Goal: Task Accomplishment & Management: Use online tool/utility

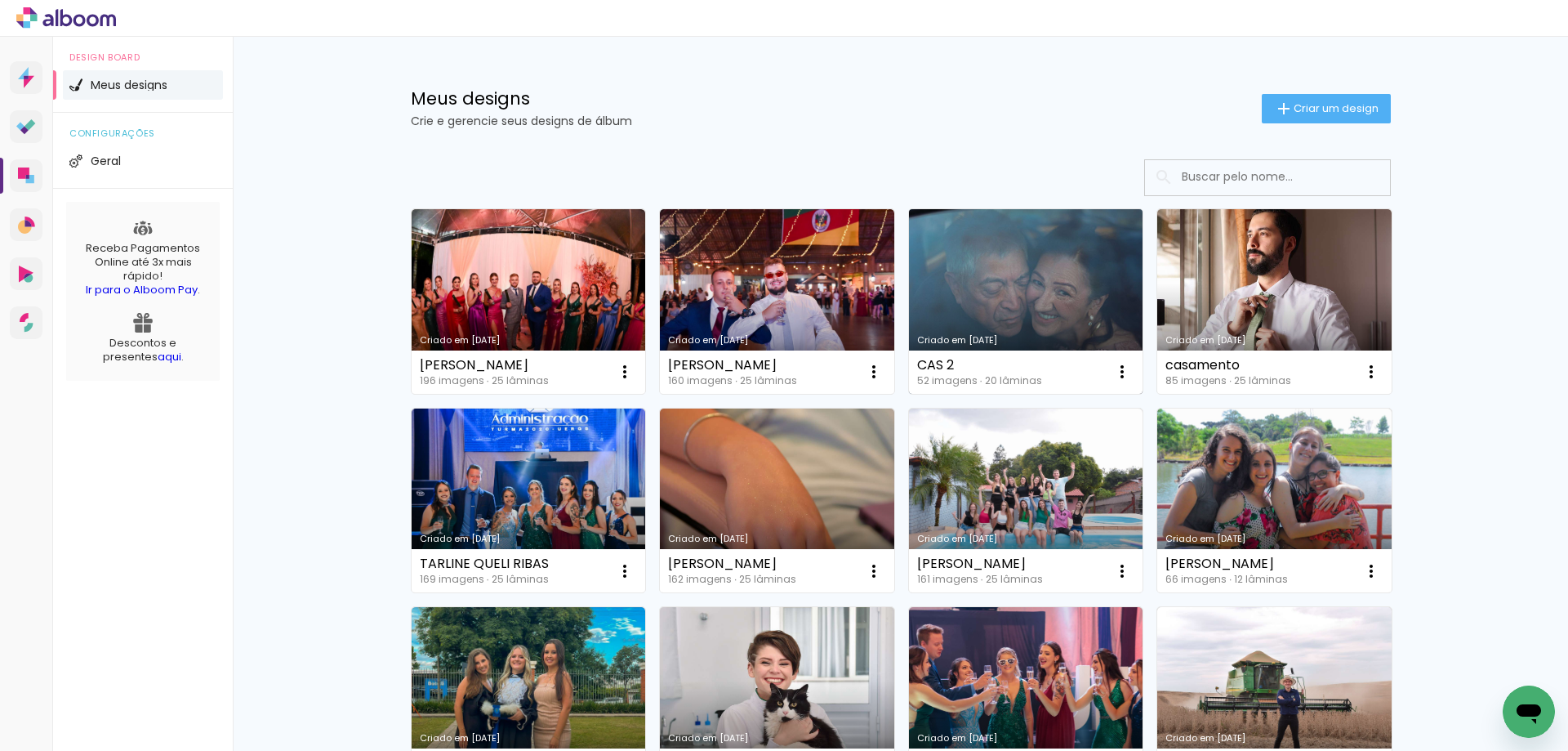
click at [1051, 266] on link "Criado em [DATE]" at bounding box center [1026, 301] width 235 height 184
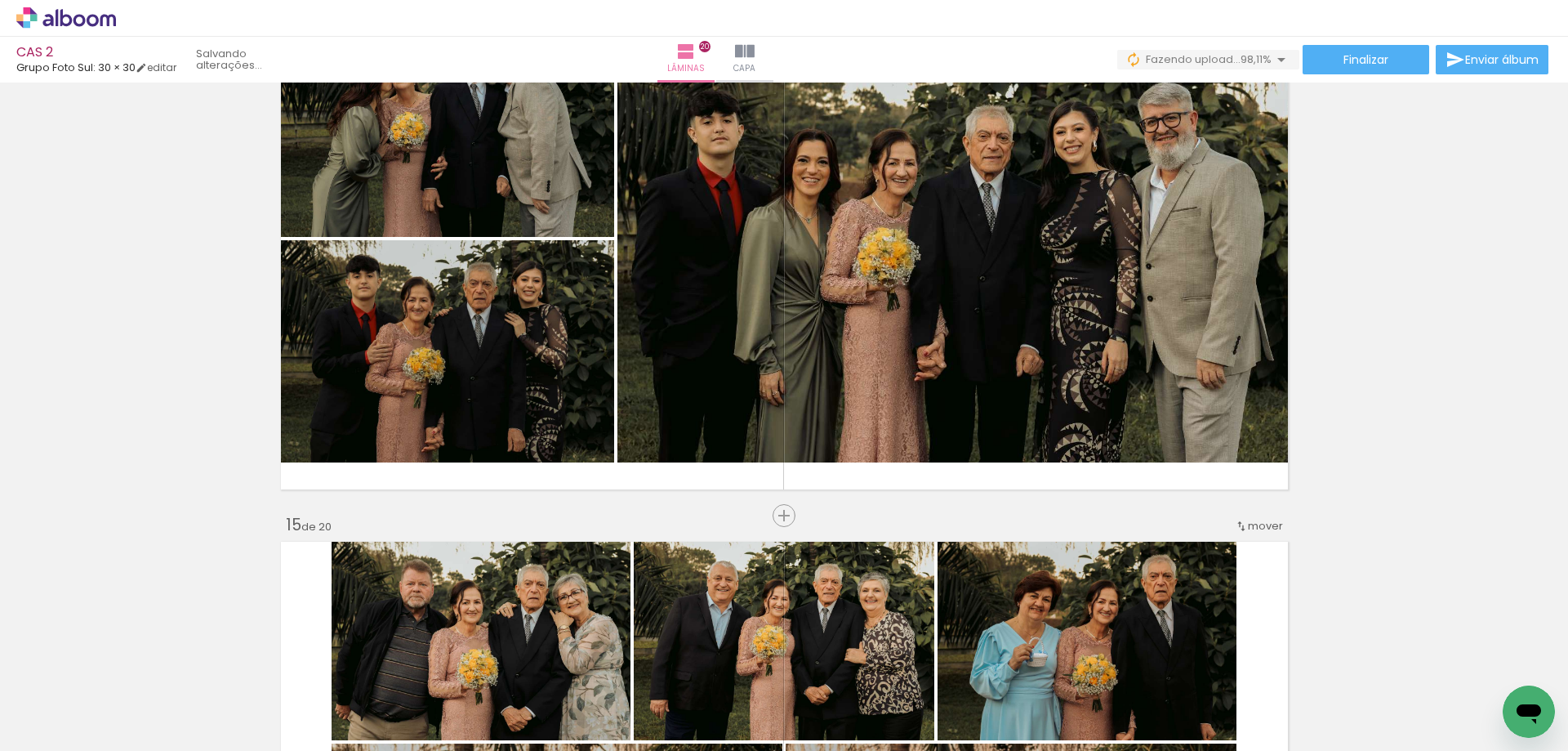
scroll to position [7227, 0]
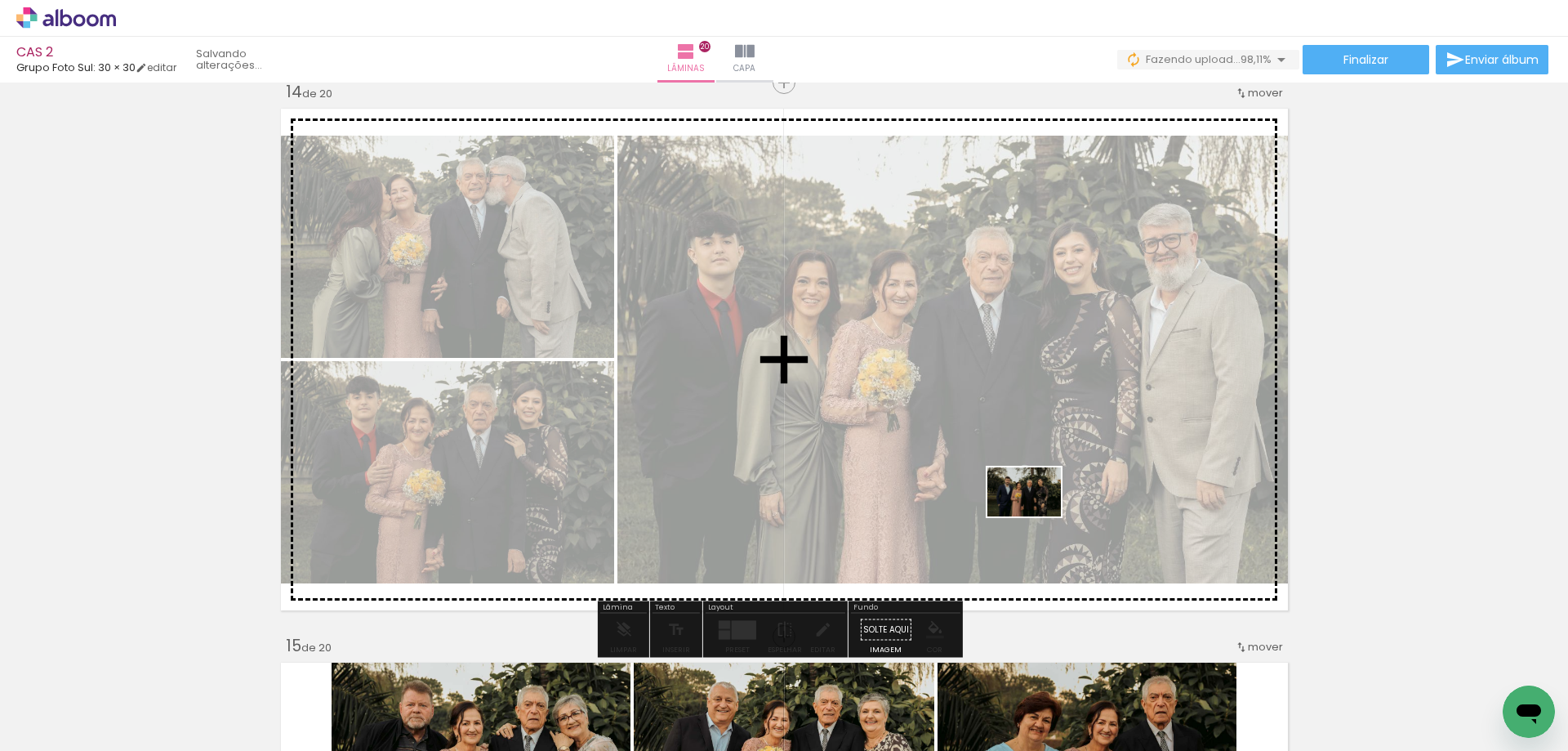
drag, startPoint x: 1483, startPoint y: 707, endPoint x: 1019, endPoint y: 505, distance: 506.1
click at [1019, 505] on quentale-workspace at bounding box center [784, 375] width 1568 height 751
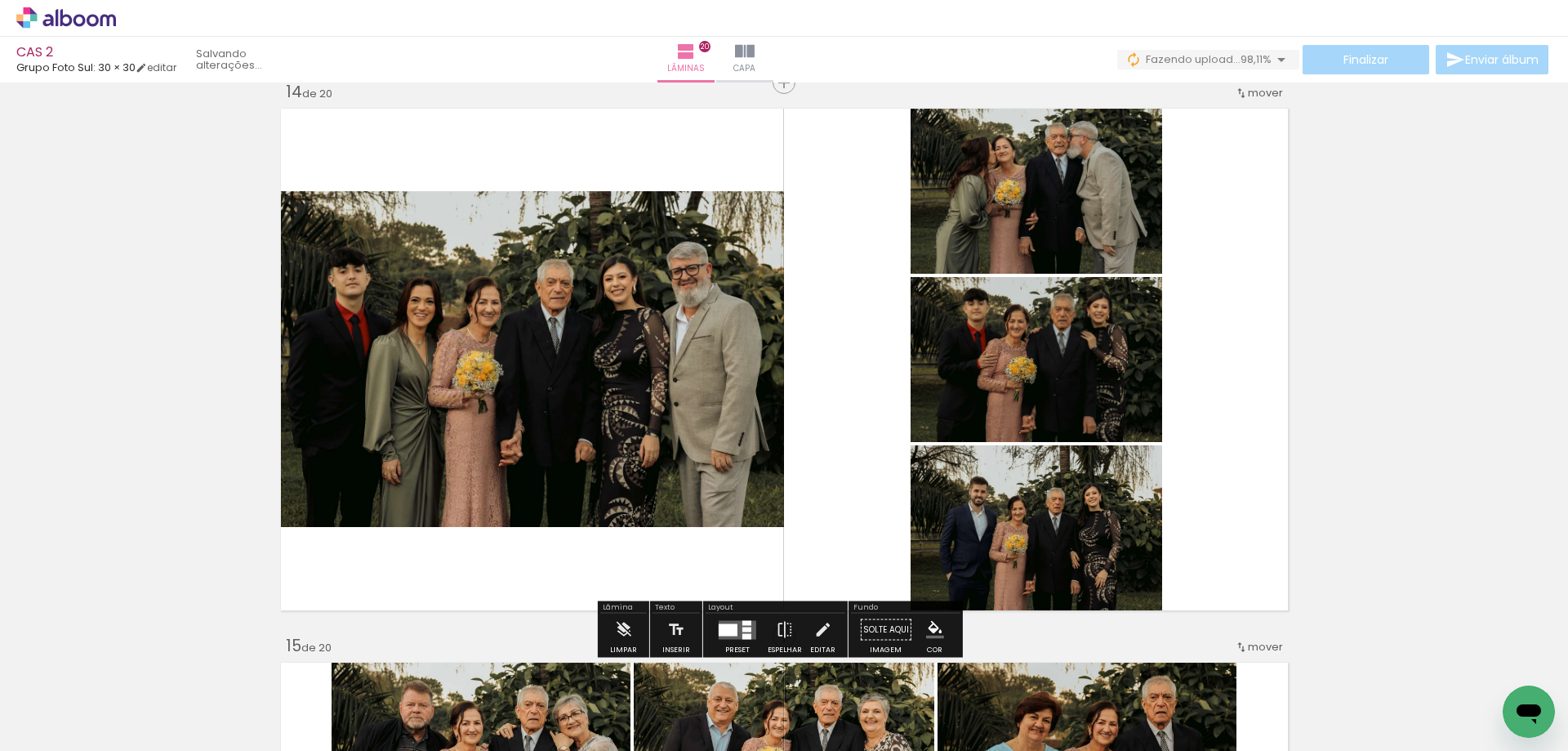
click at [721, 628] on div at bounding box center [728, 629] width 19 height 12
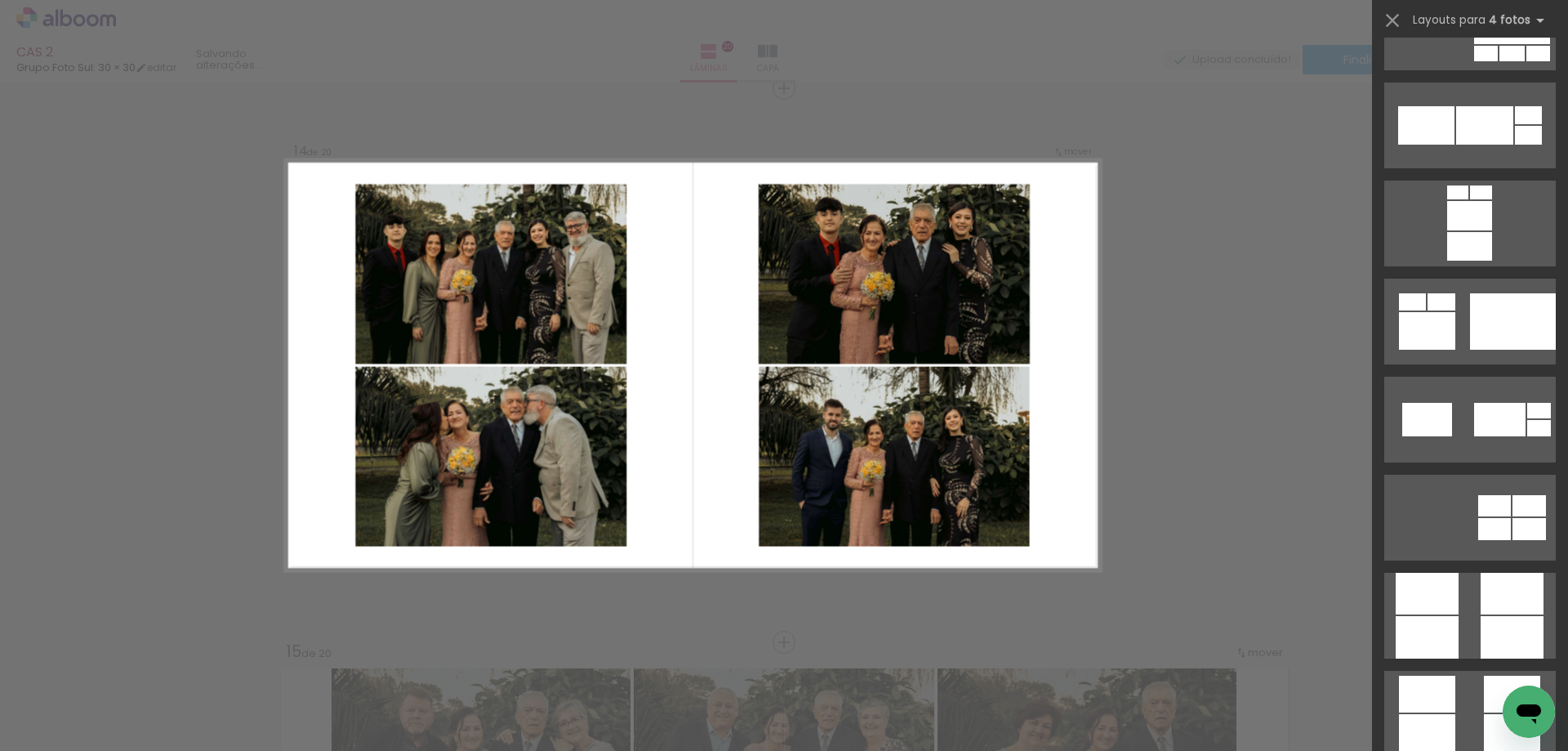
scroll to position [4248, 0]
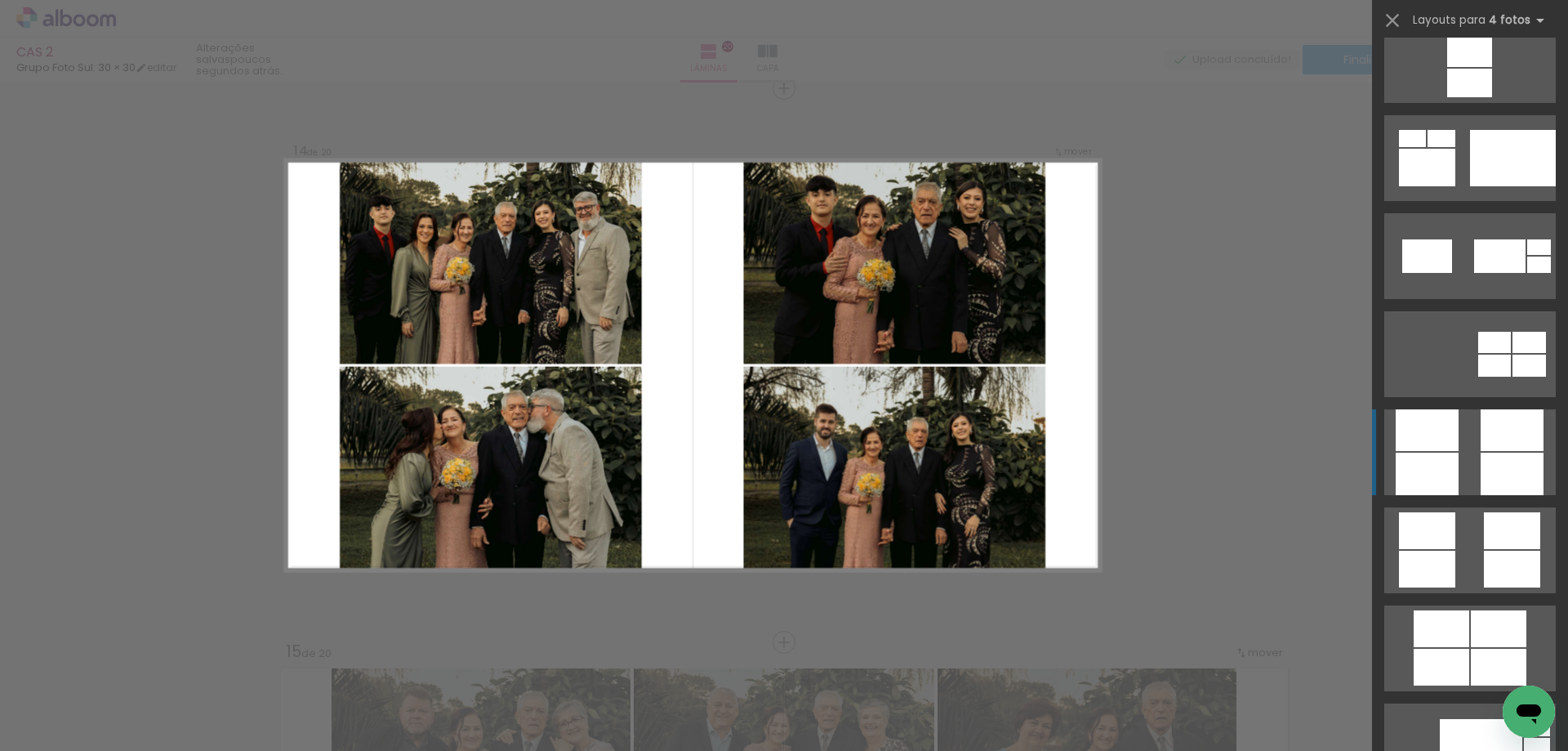
click at [1454, 454] on quentale-layouter at bounding box center [1470, 451] width 172 height 85
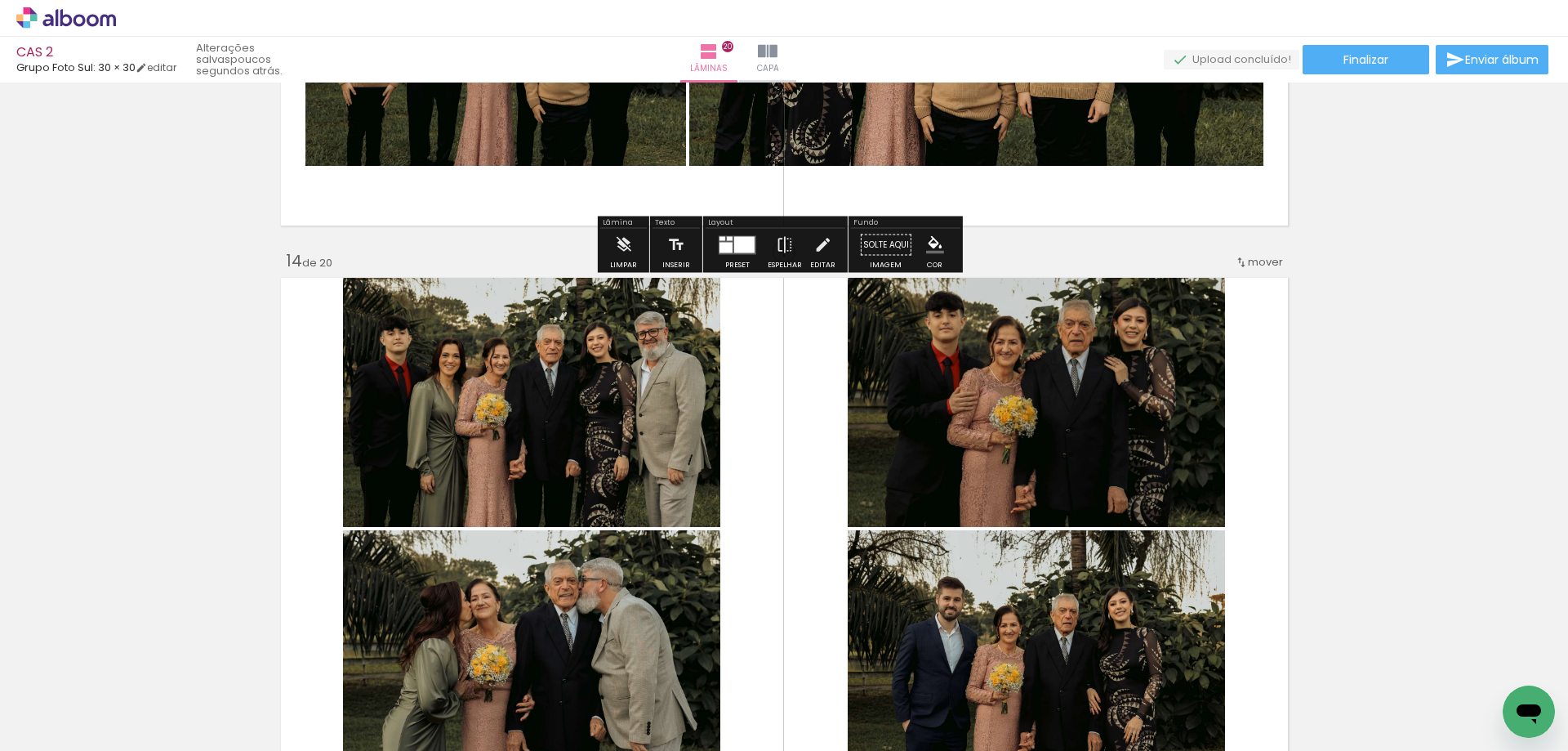
scroll to position [7221, 0]
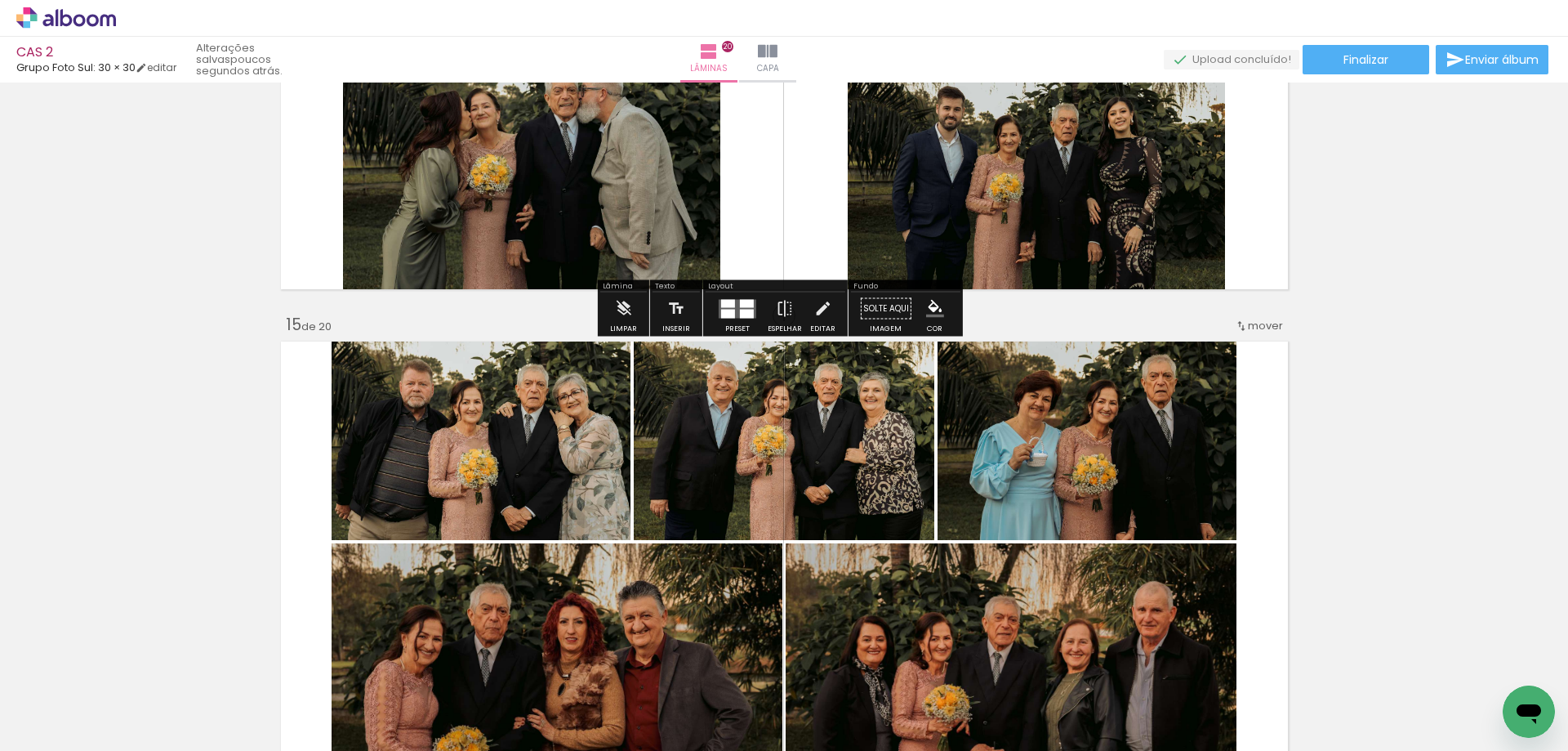
scroll to position [7793, 0]
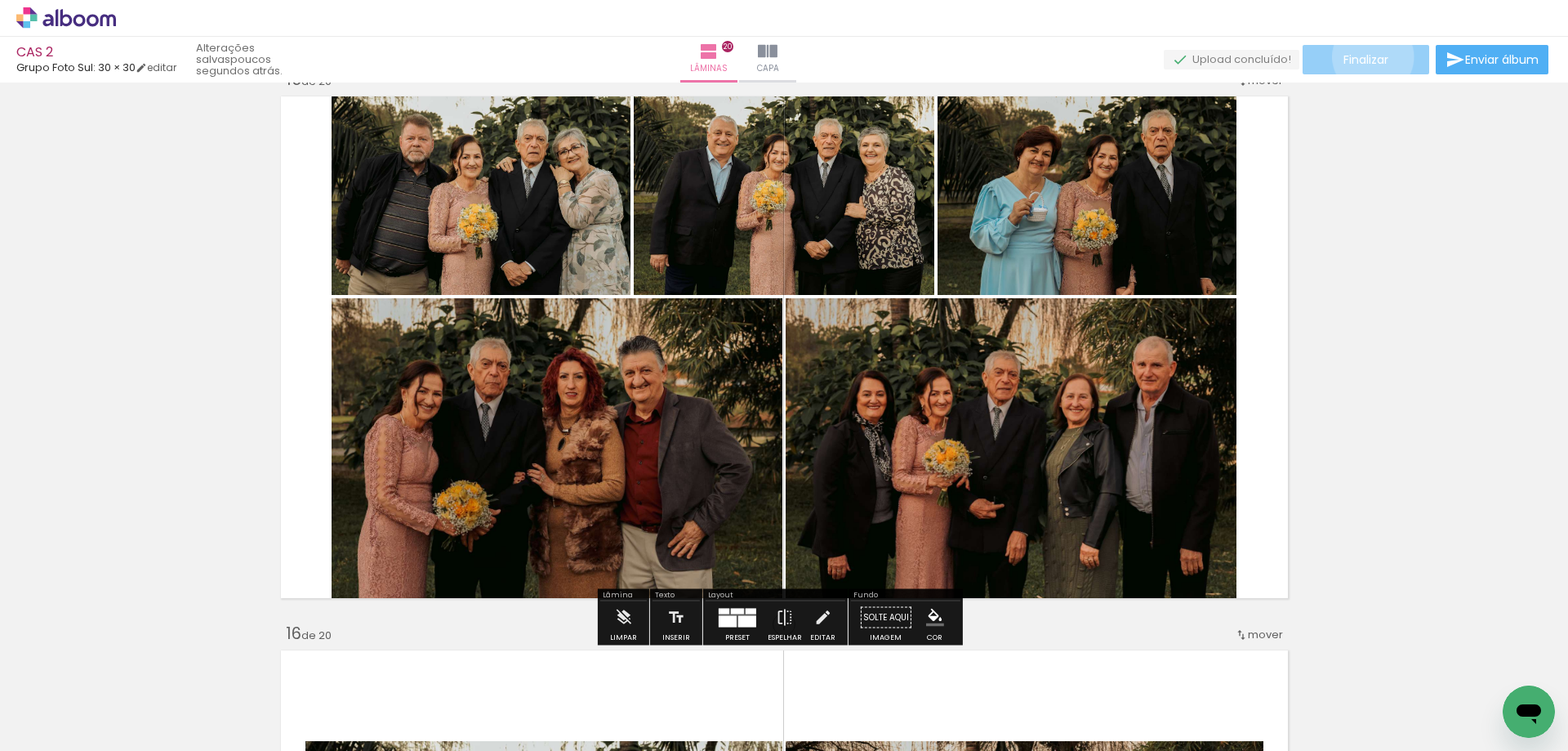
click at [1367, 56] on span "Finalizar" at bounding box center [1366, 60] width 45 height 12
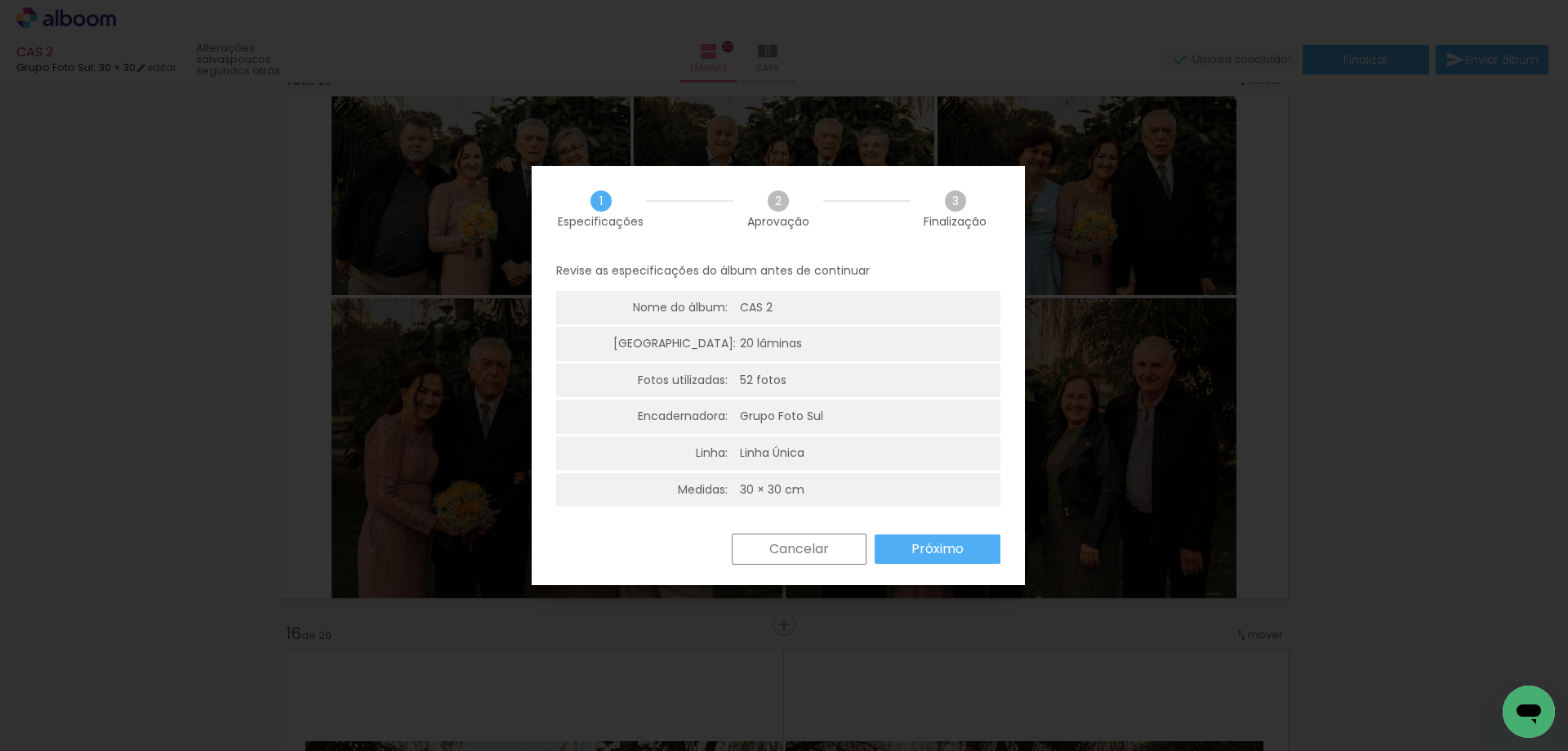
scroll to position [0, 3419]
click at [0, 0] on slot "Cancelar" at bounding box center [0, 0] width 0 height 0
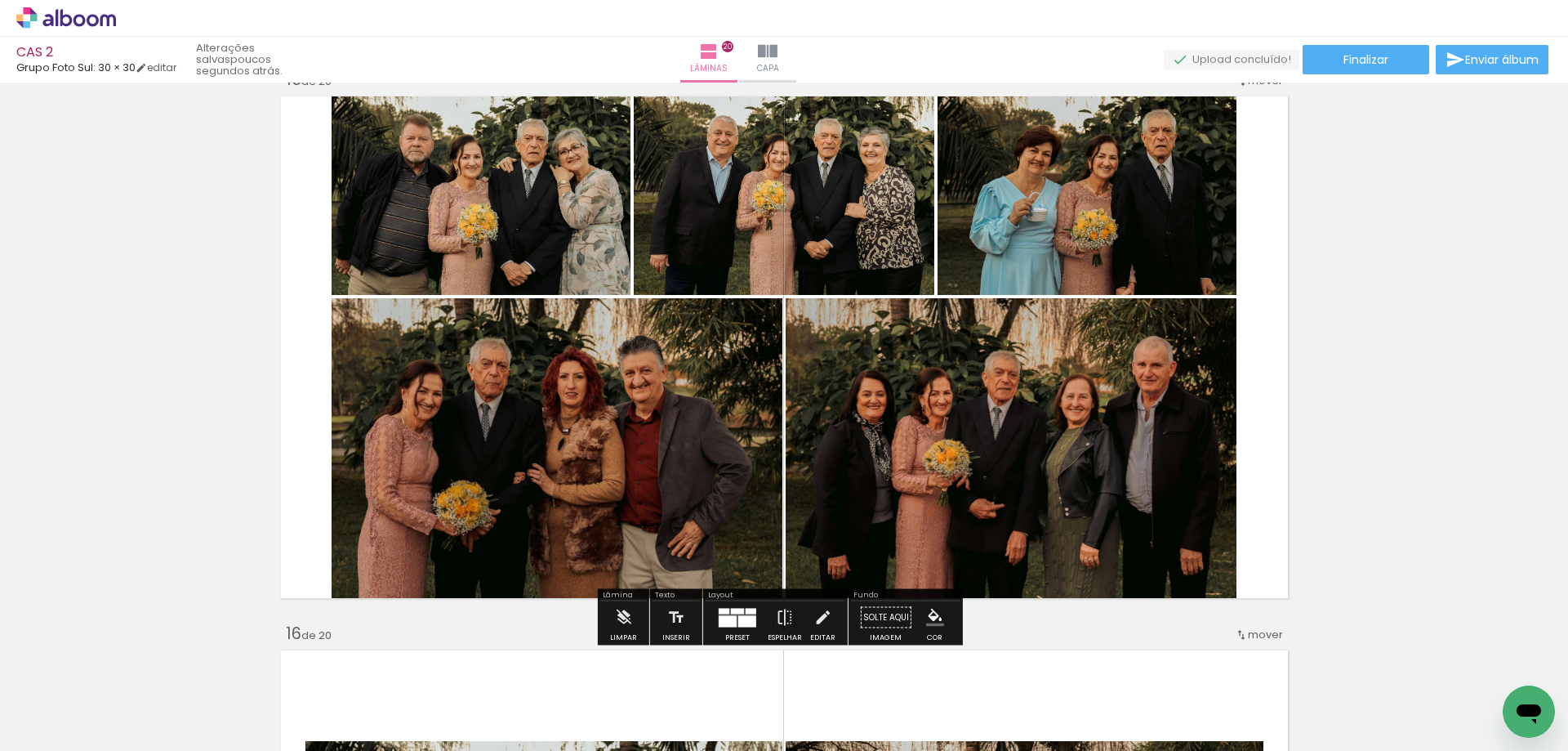
scroll to position [7712, 0]
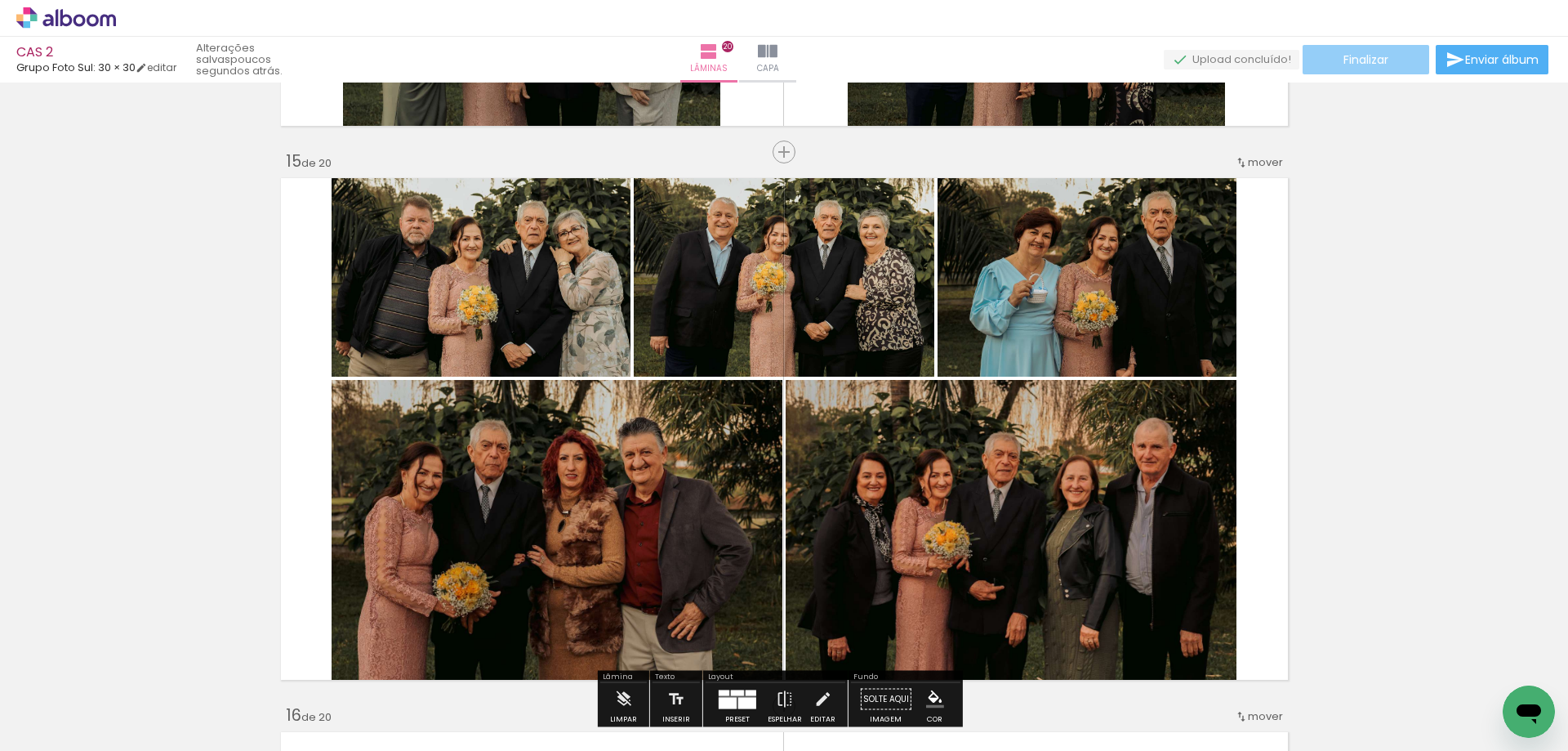
click at [1404, 66] on paper-button "Finalizar" at bounding box center [1366, 59] width 127 height 29
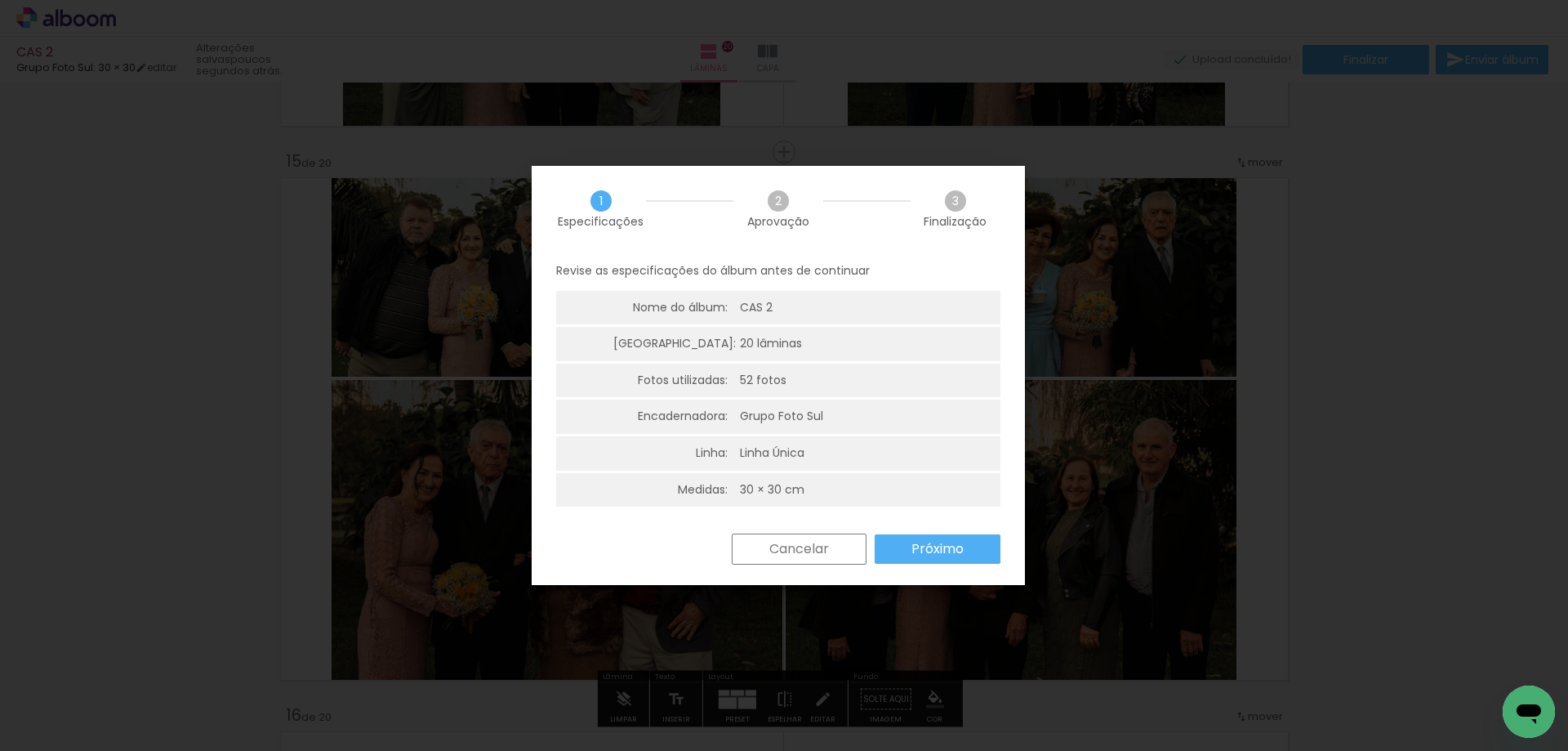
click at [906, 548] on paper-button "Próximo" at bounding box center [937, 549] width 126 height 29
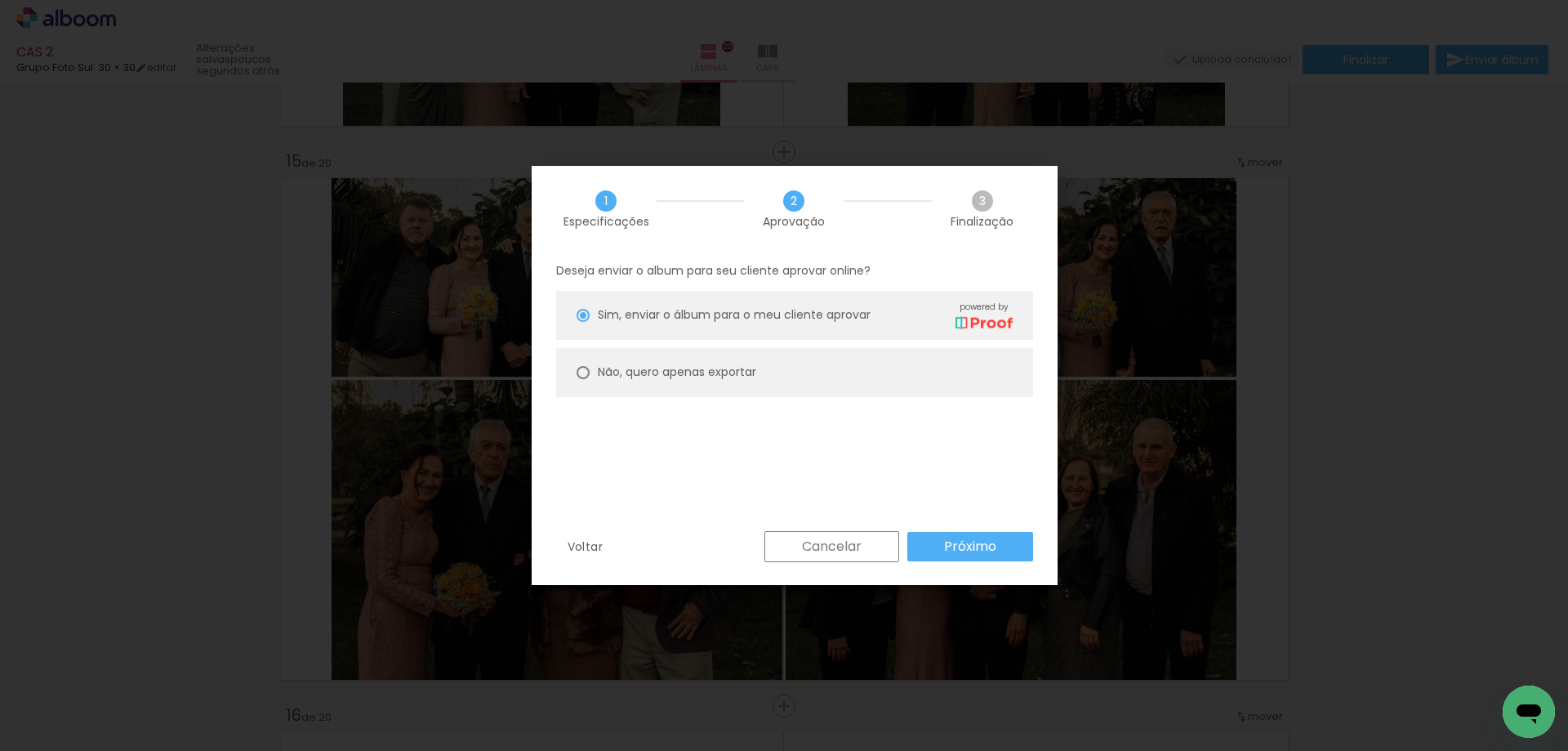
click at [0, 0] on slot "Não, quero apenas exportar" at bounding box center [0, 0] width 0 height 0
type paper-radio-button "on"
click at [1003, 550] on paper-button "Próximo" at bounding box center [971, 546] width 126 height 29
type input "Alta, 300 DPI"
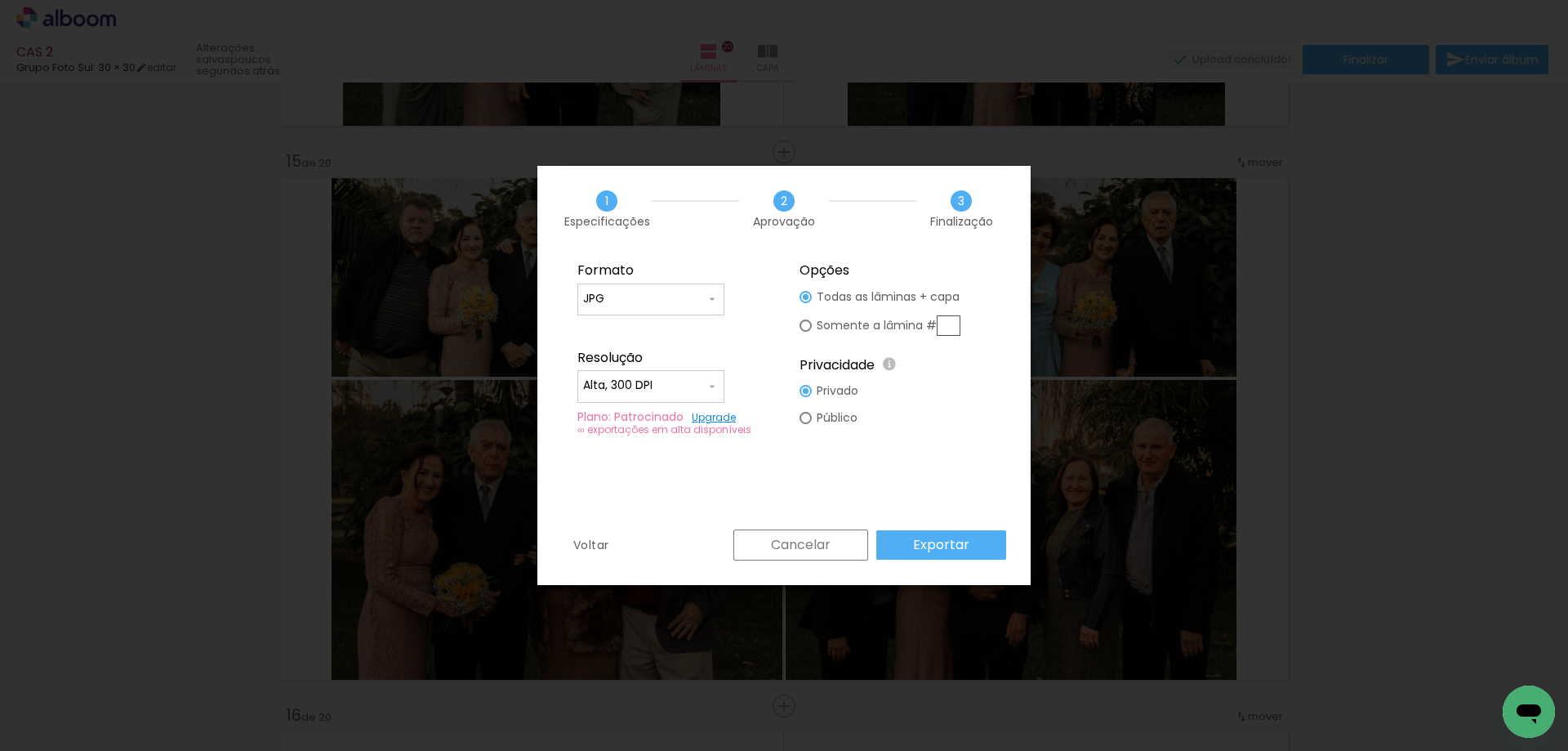
click at [0, 0] on slot "Somente a lâmina #" at bounding box center [0, 0] width 0 height 0
type paper-radio-button "on"
click at [947, 324] on input "text" at bounding box center [948, 325] width 24 height 21
type input "15"
click at [0, 0] on slot "Exportar" at bounding box center [0, 0] width 0 height 0
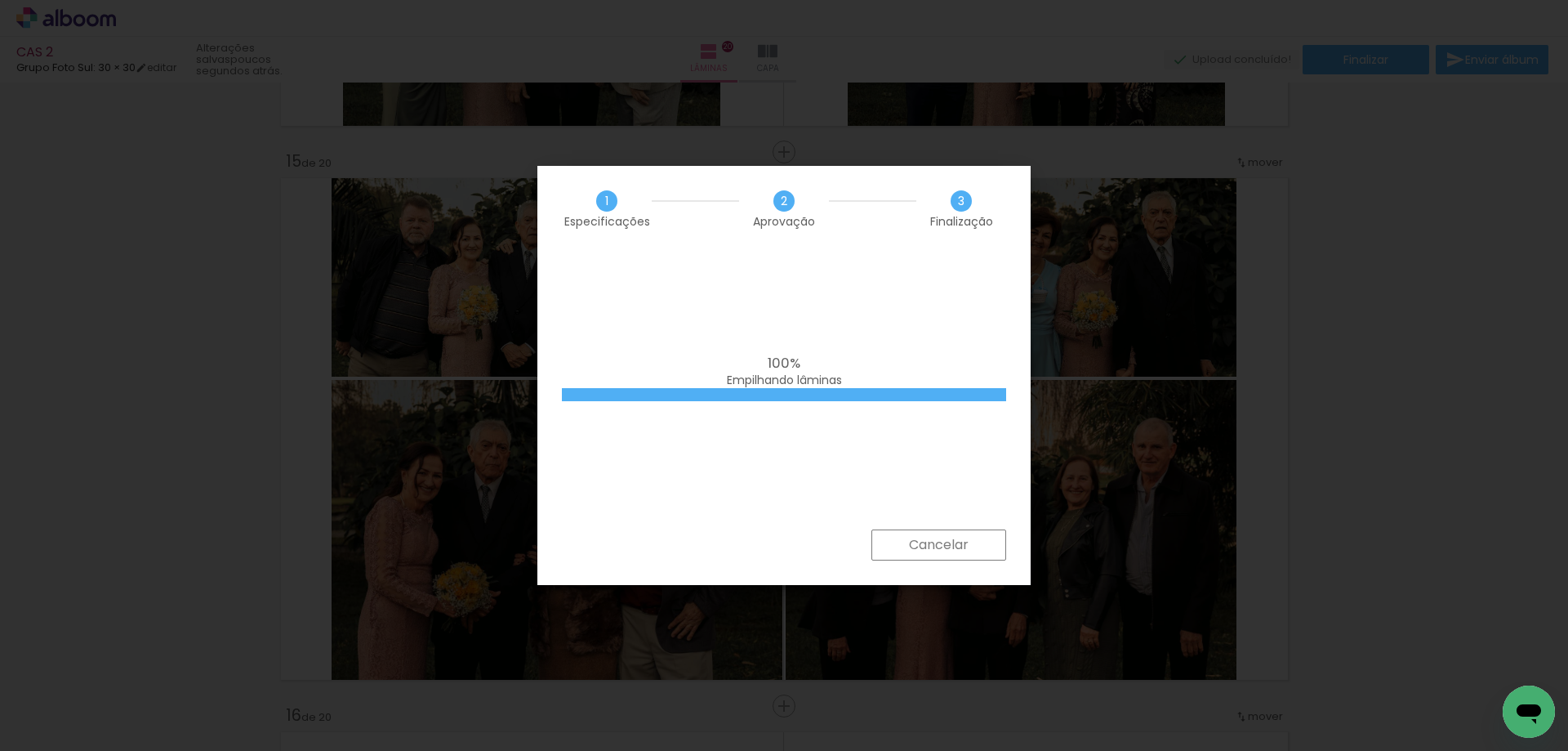
click at [918, 327] on div "100% Empilhando lâminas" at bounding box center [784, 390] width 494 height 278
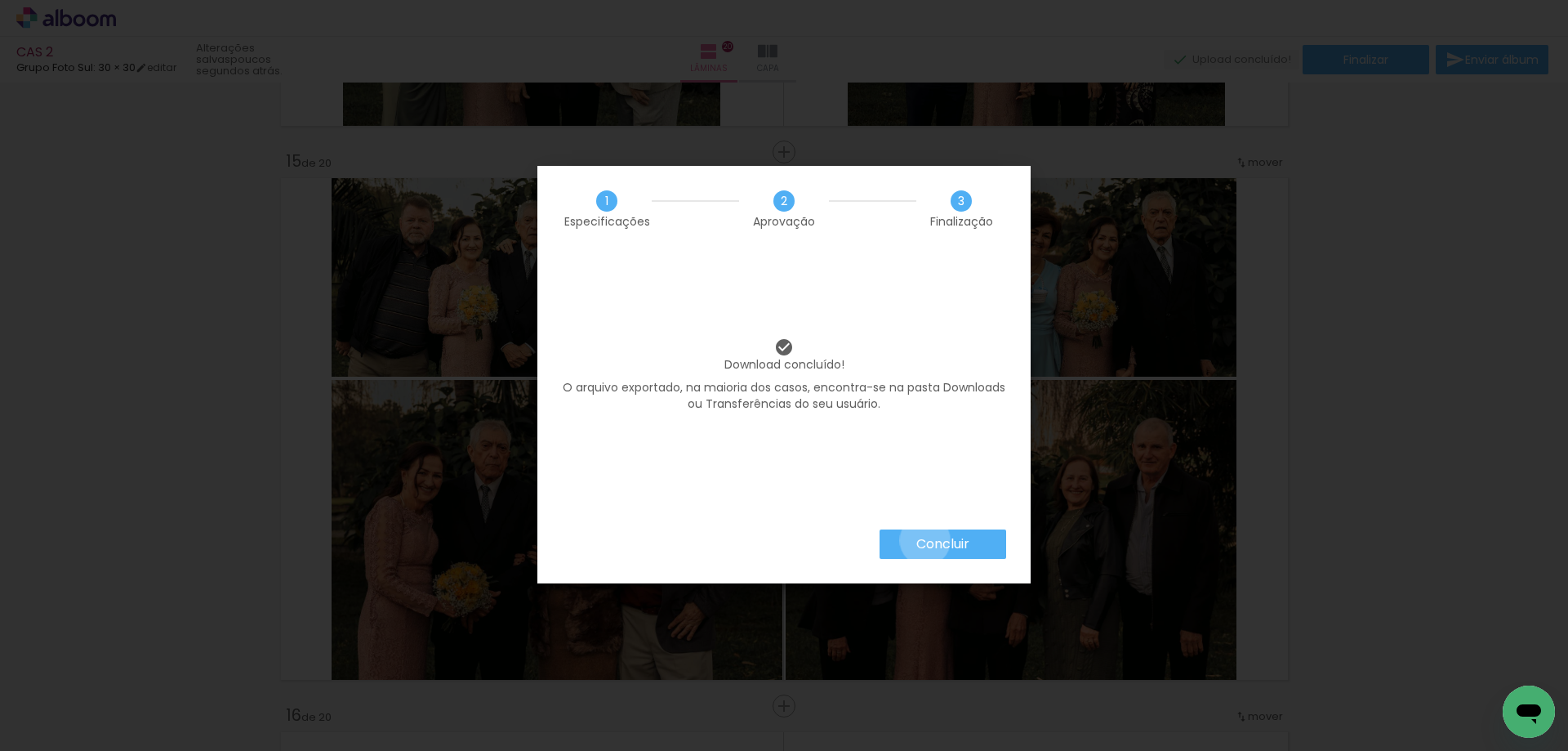
click at [0, 0] on slot "Concluir" at bounding box center [0, 0] width 0 height 0
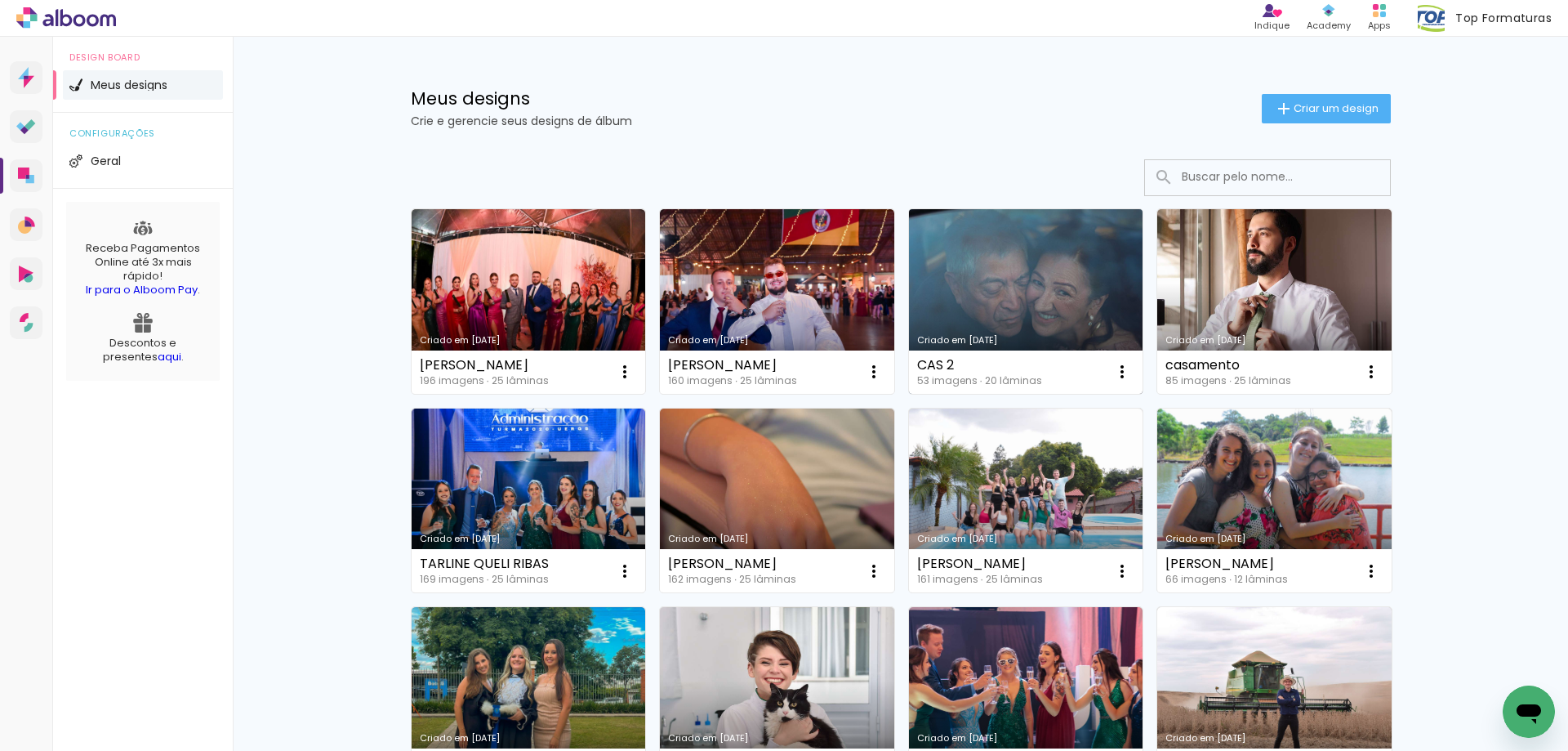
click at [986, 312] on link "Criado em [DATE]" at bounding box center [1026, 301] width 235 height 184
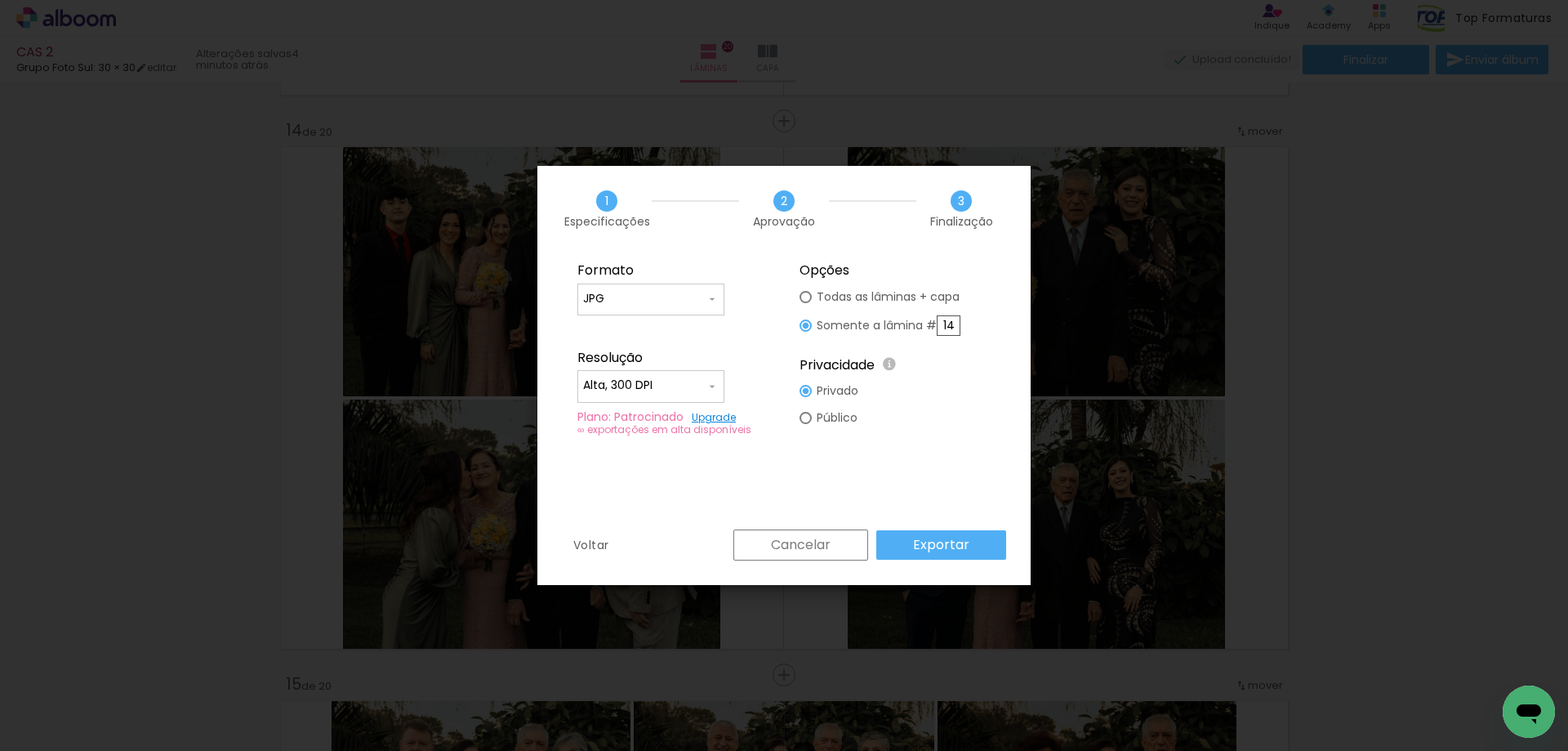
type input "14"
click at [0, 0] on slot "Exportar" at bounding box center [0, 0] width 0 height 0
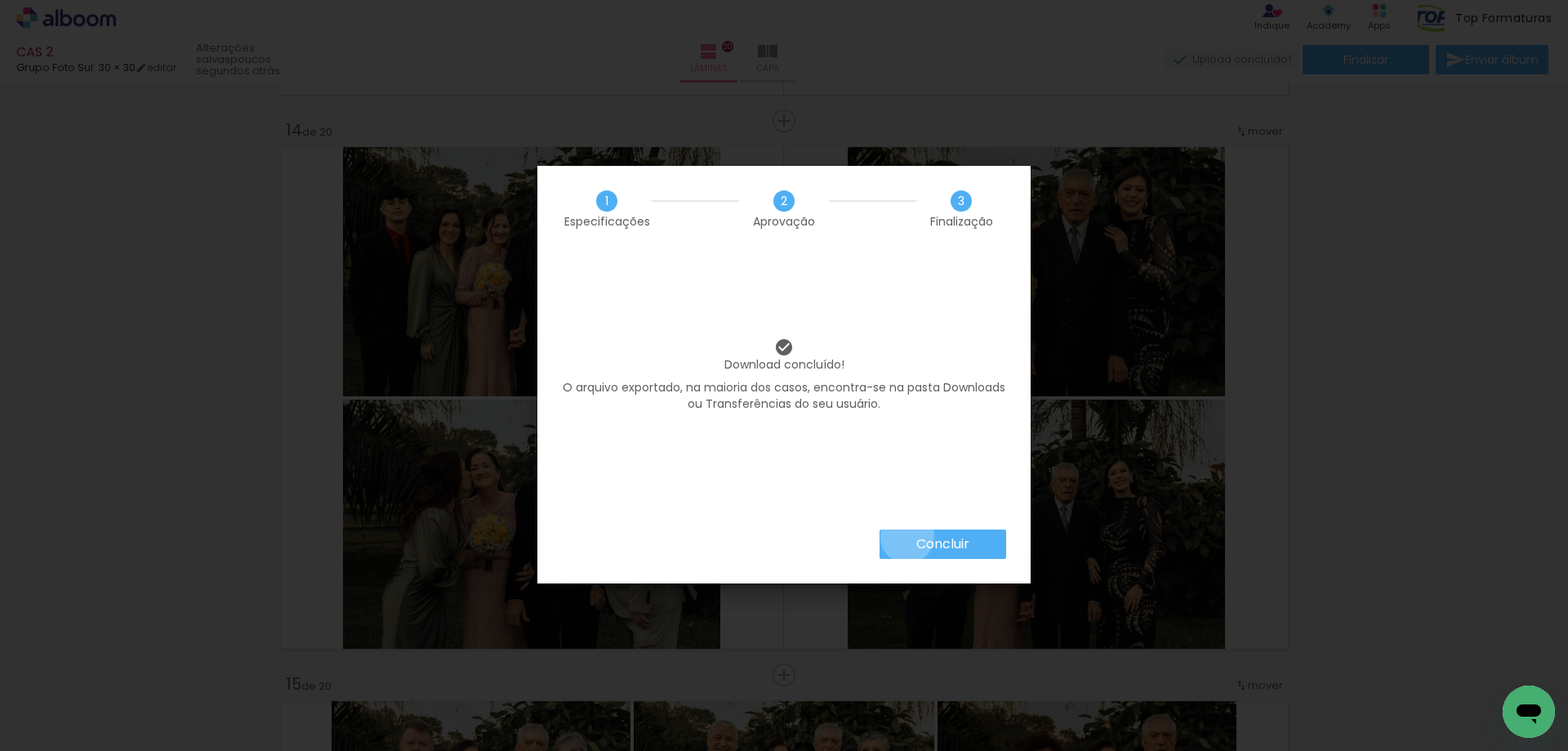
click at [908, 538] on paper-button "Concluir" at bounding box center [942, 544] width 127 height 29
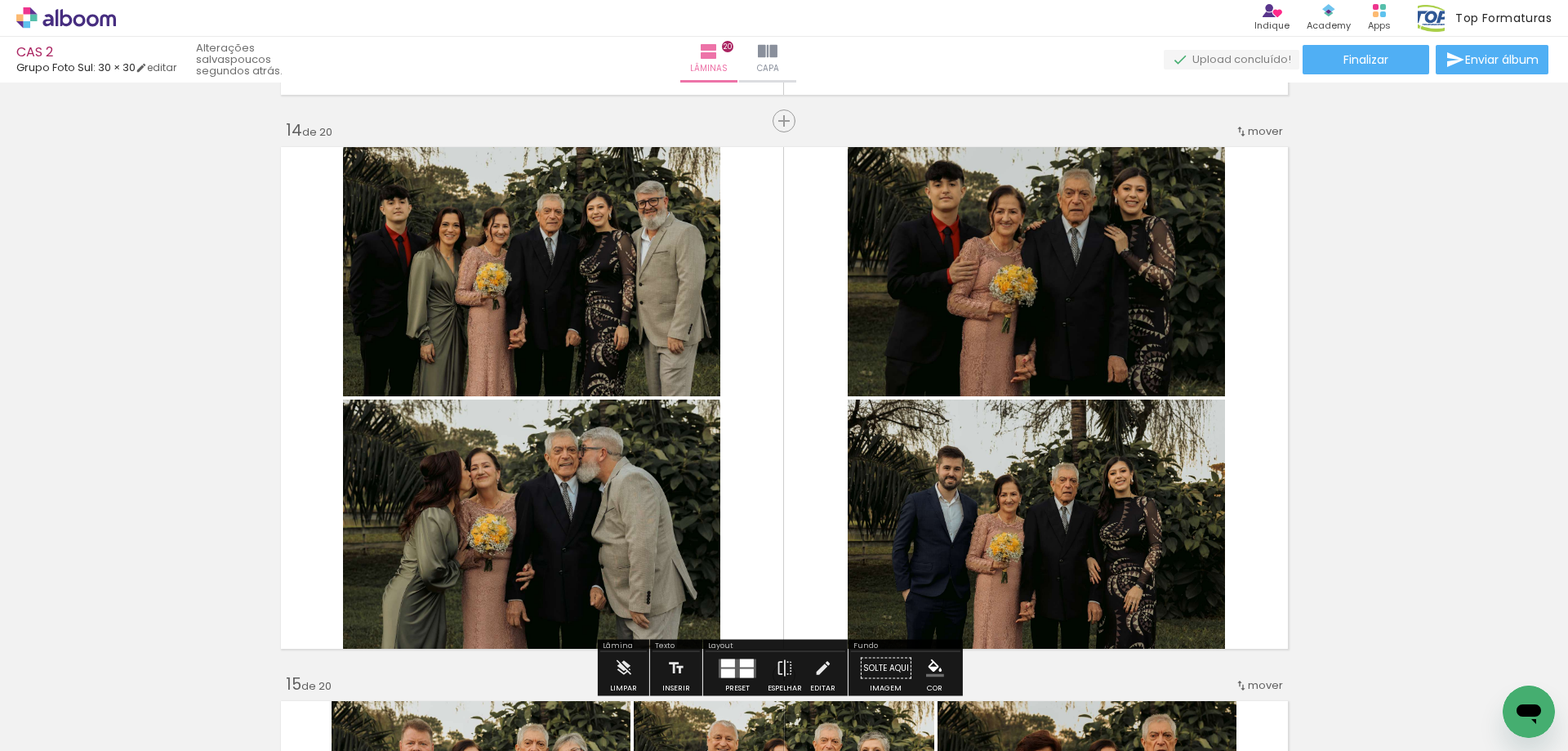
scroll to position [7352, 0]
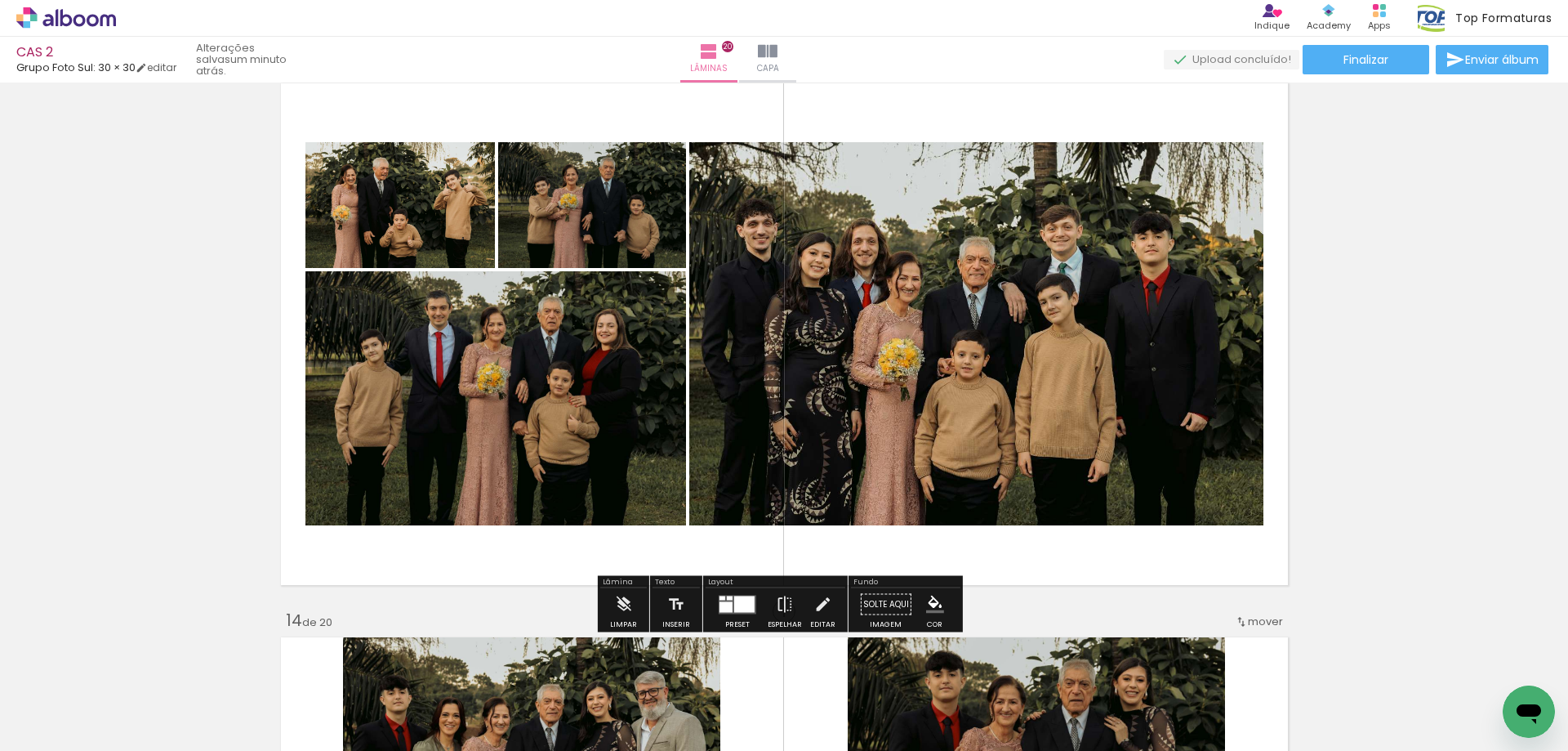
scroll to position [6535, 0]
